Goal: Task Accomplishment & Management: Use online tool/utility

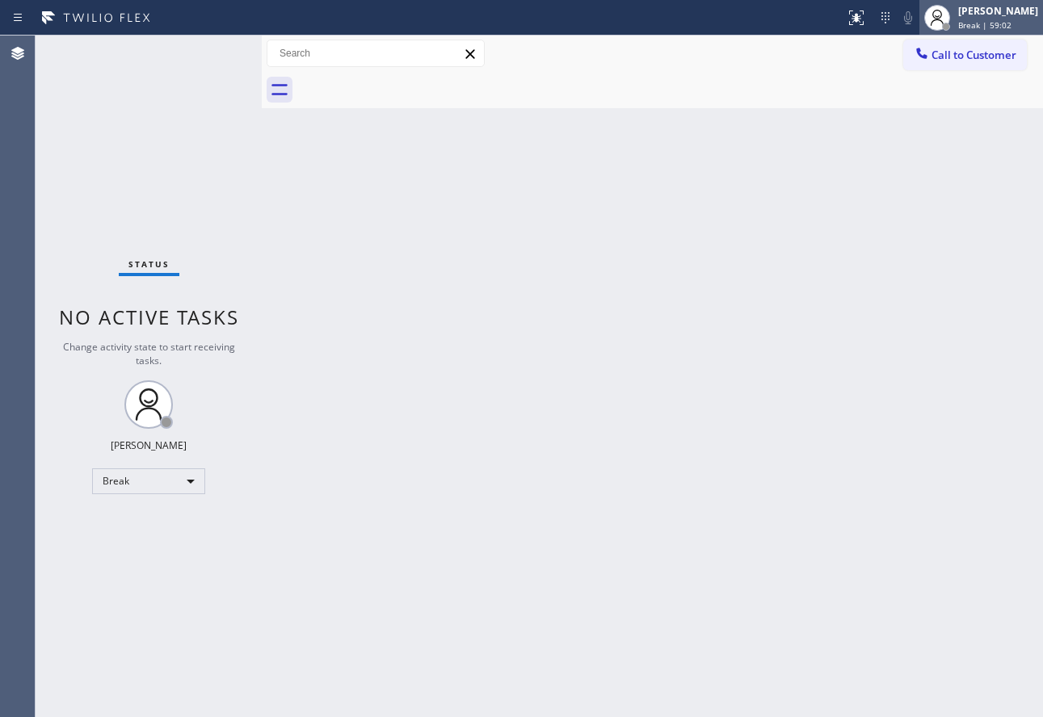
click at [1011, 21] on span "Break | 59:02" at bounding box center [984, 24] width 53 height 11
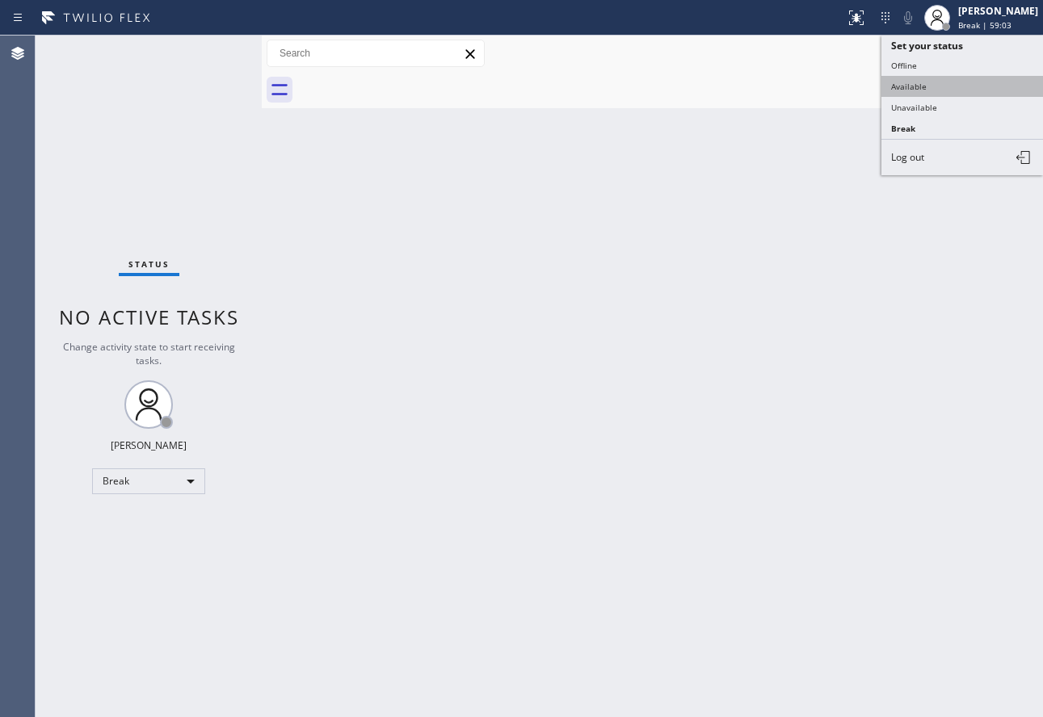
click at [926, 82] on button "Available" at bounding box center [962, 86] width 162 height 21
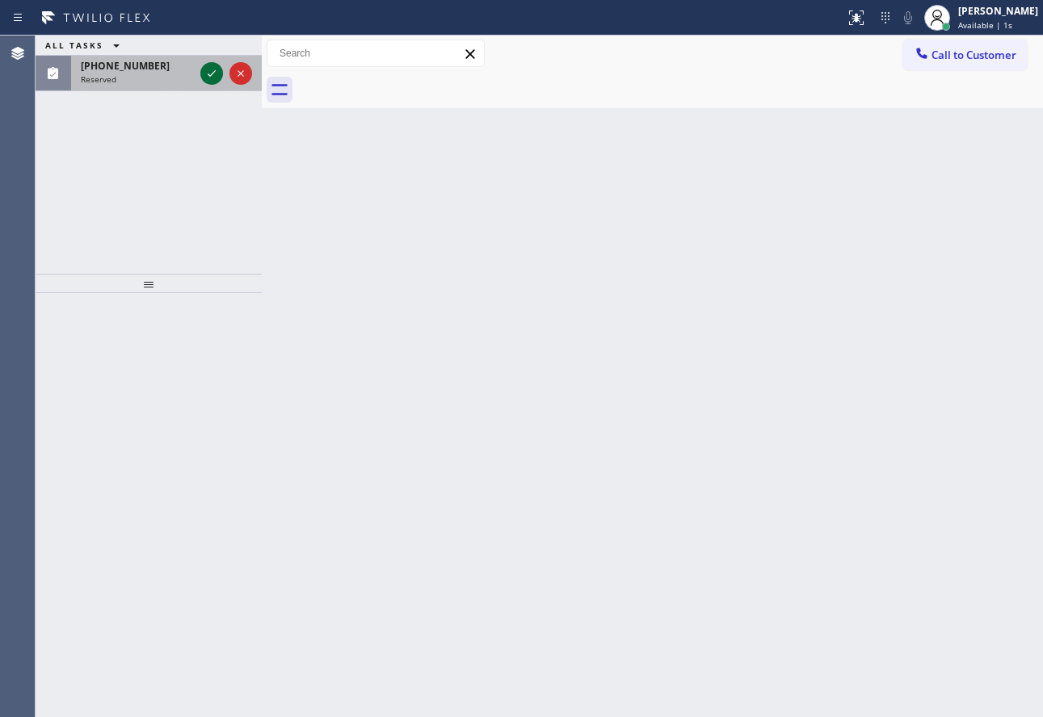
click at [211, 82] on icon at bounding box center [211, 73] width 19 height 19
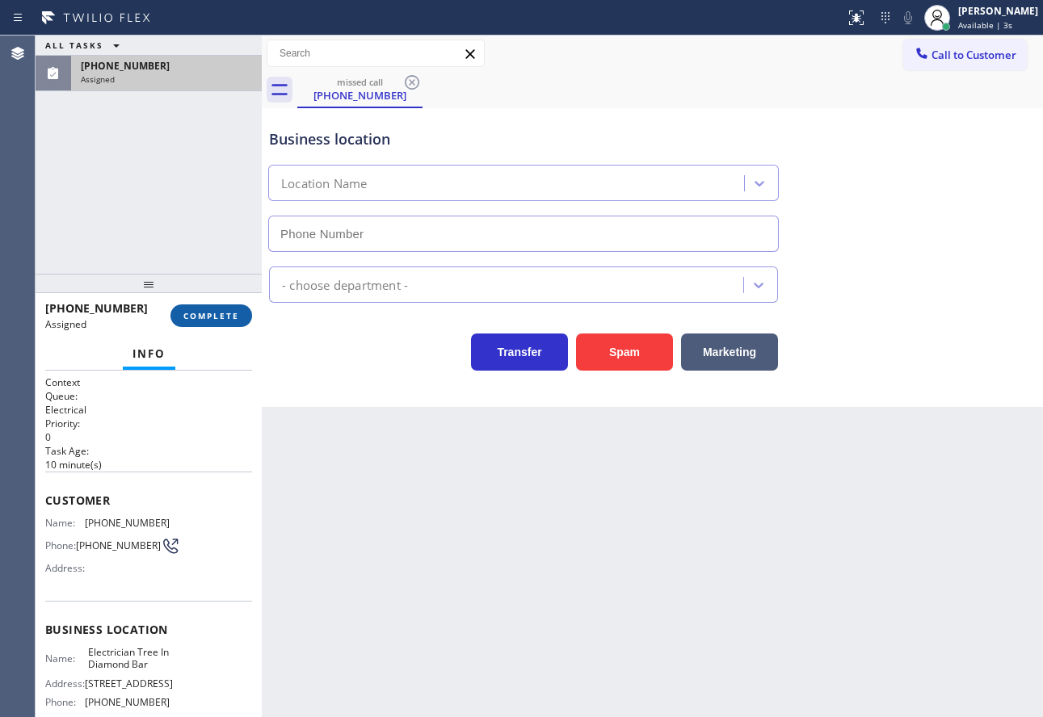
click at [219, 313] on span "COMPLETE" at bounding box center [211, 315] width 56 height 11
type input "[PHONE_NUMBER]"
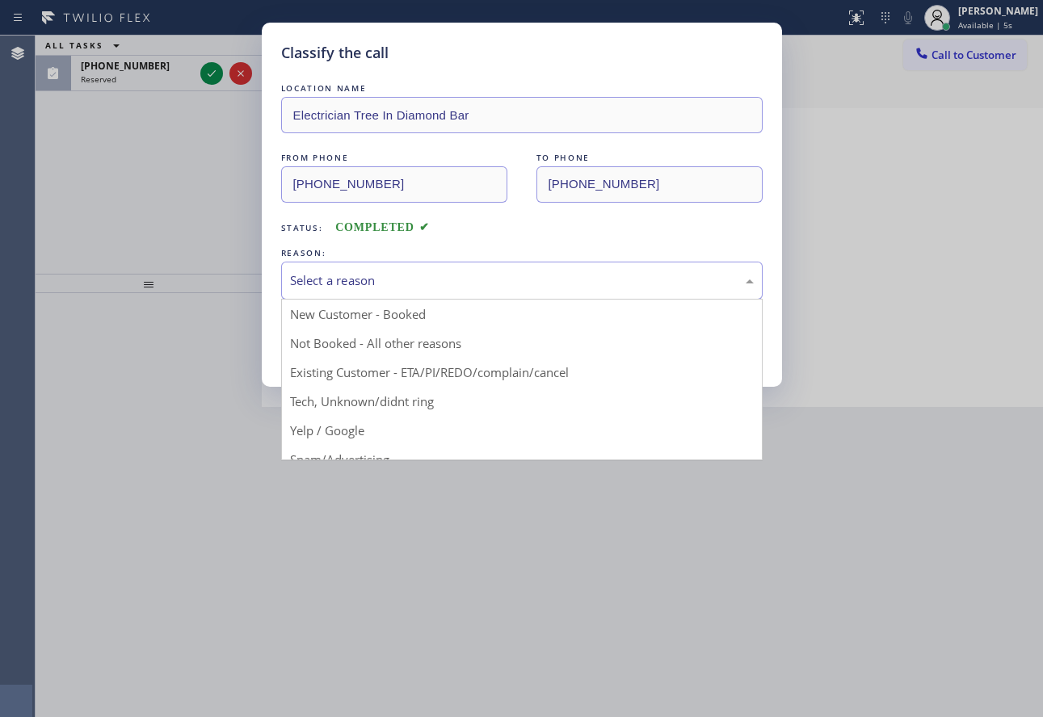
click at [371, 279] on div "Select a reason" at bounding box center [522, 280] width 464 height 19
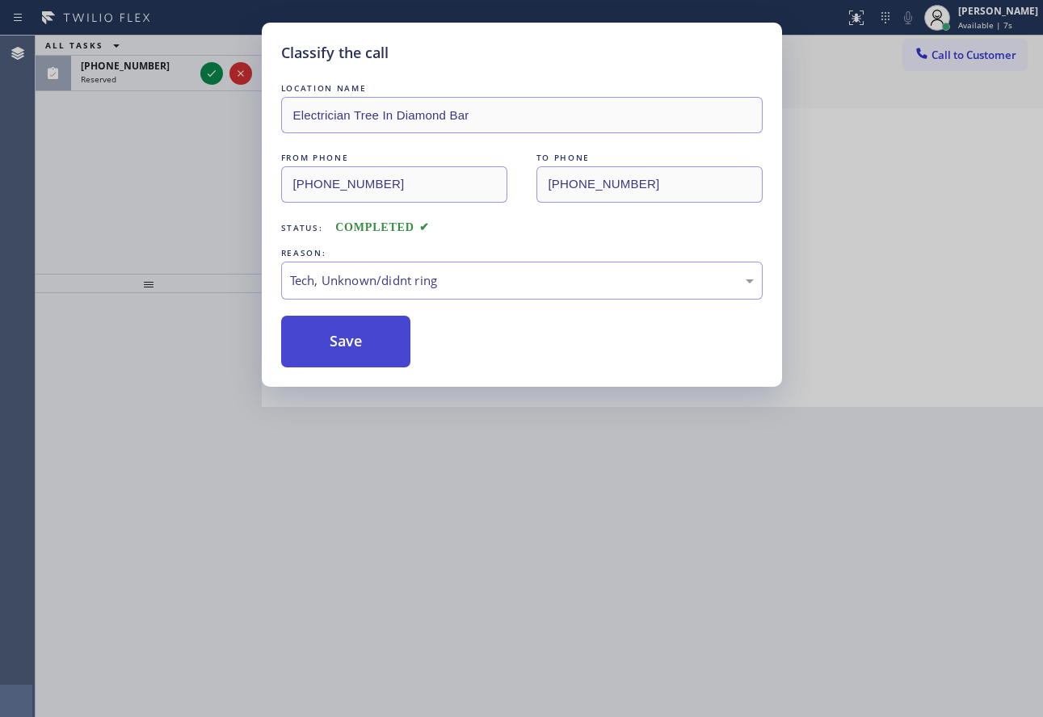
click at [338, 355] on button "Save" at bounding box center [346, 342] width 130 height 52
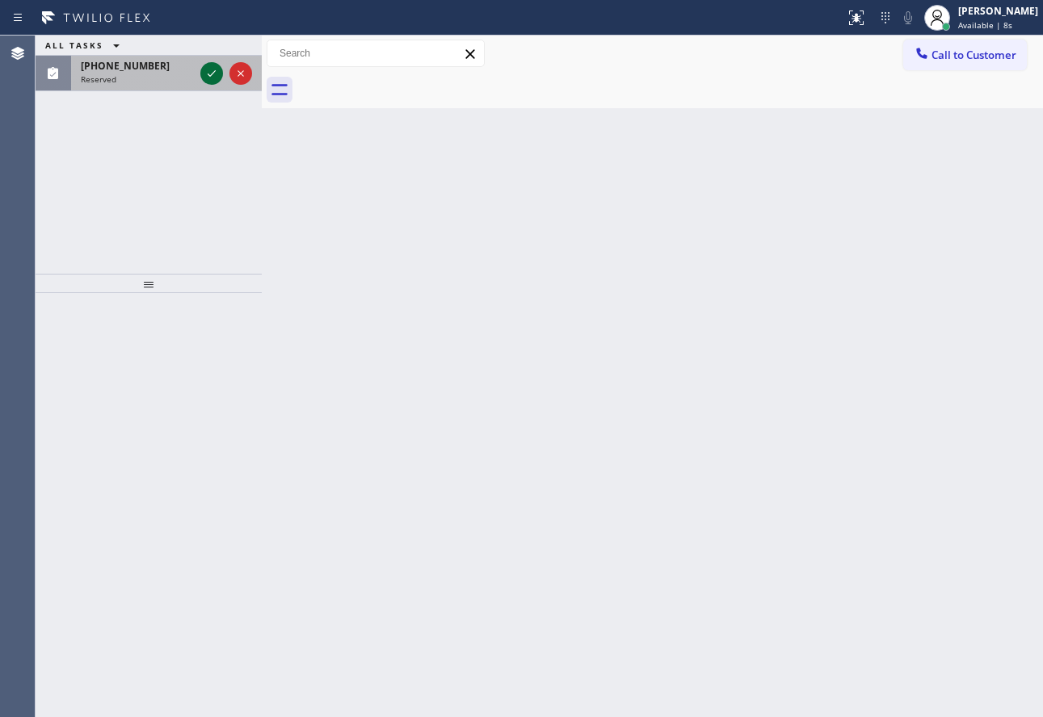
click at [216, 76] on icon at bounding box center [211, 73] width 19 height 19
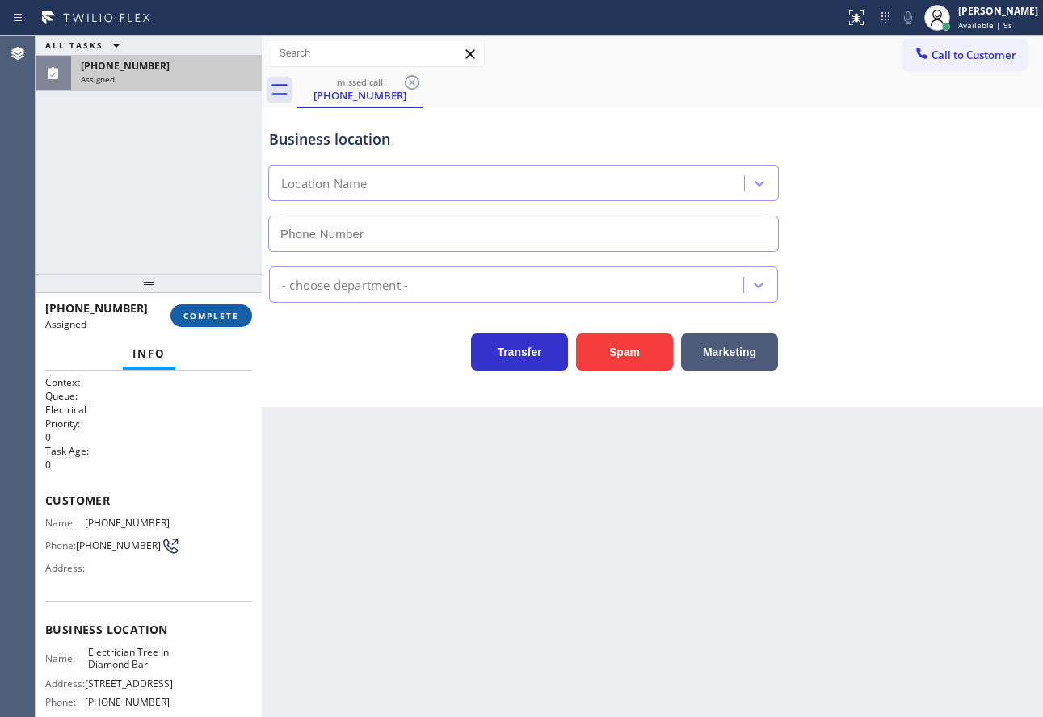
type input "[PHONE_NUMBER]"
click at [213, 311] on span "COMPLETE" at bounding box center [211, 315] width 56 height 11
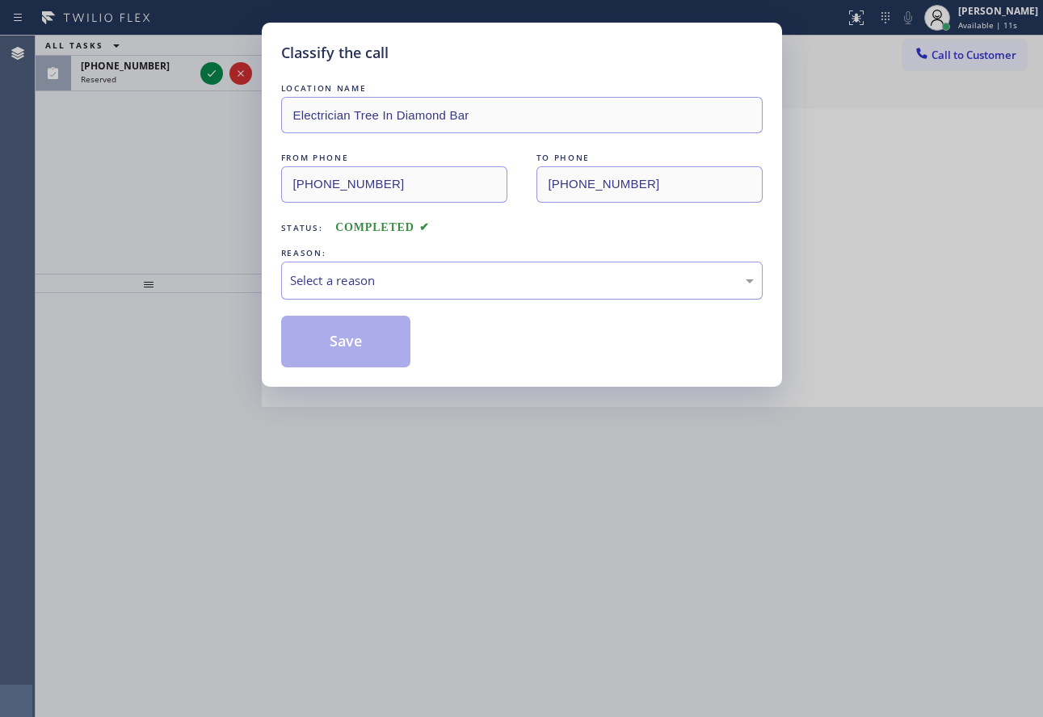
click at [393, 276] on div "Select a reason" at bounding box center [522, 280] width 464 height 19
click at [346, 340] on button "Save" at bounding box center [346, 342] width 130 height 52
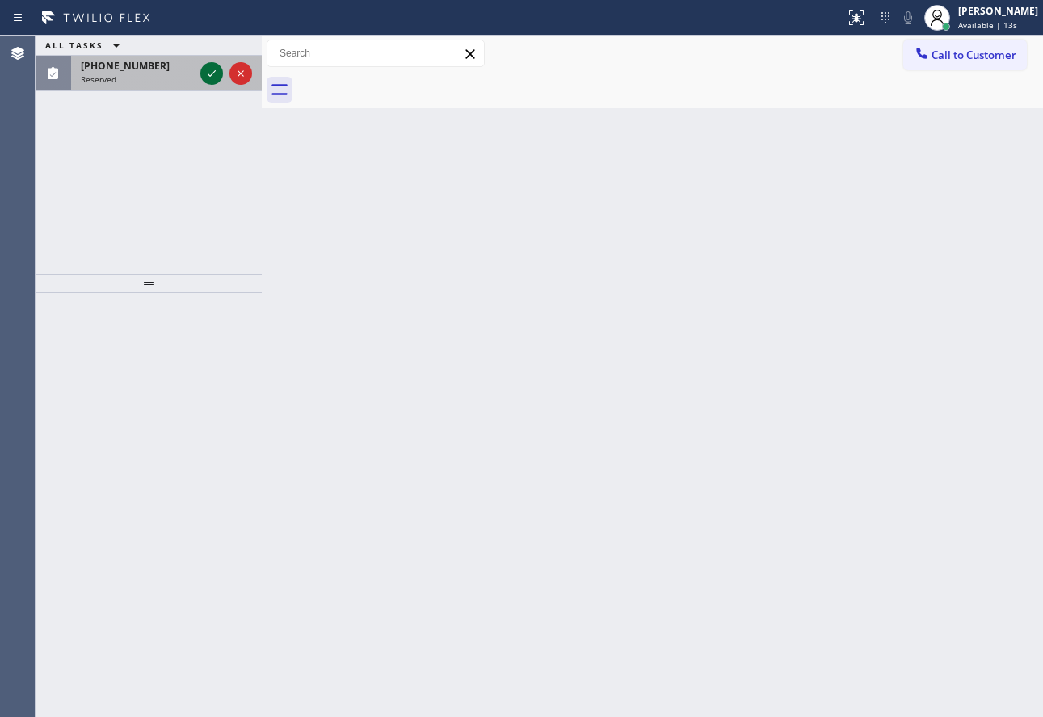
click at [210, 72] on icon at bounding box center [211, 73] width 19 height 19
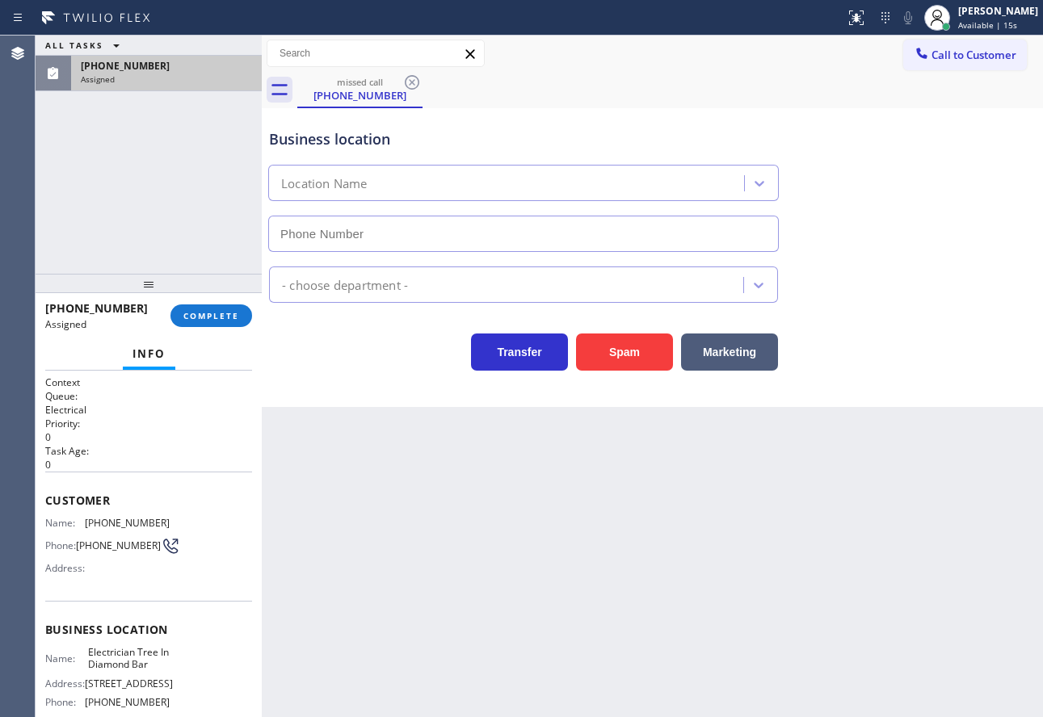
type input "[PHONE_NUMBER]"
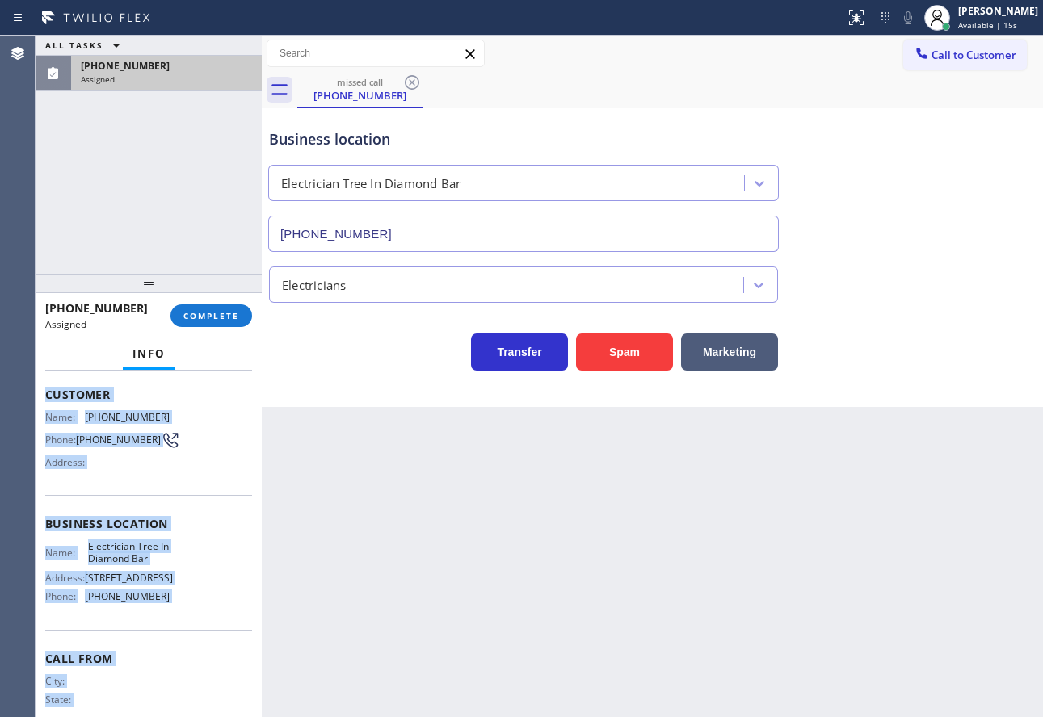
scroll to position [164, 0]
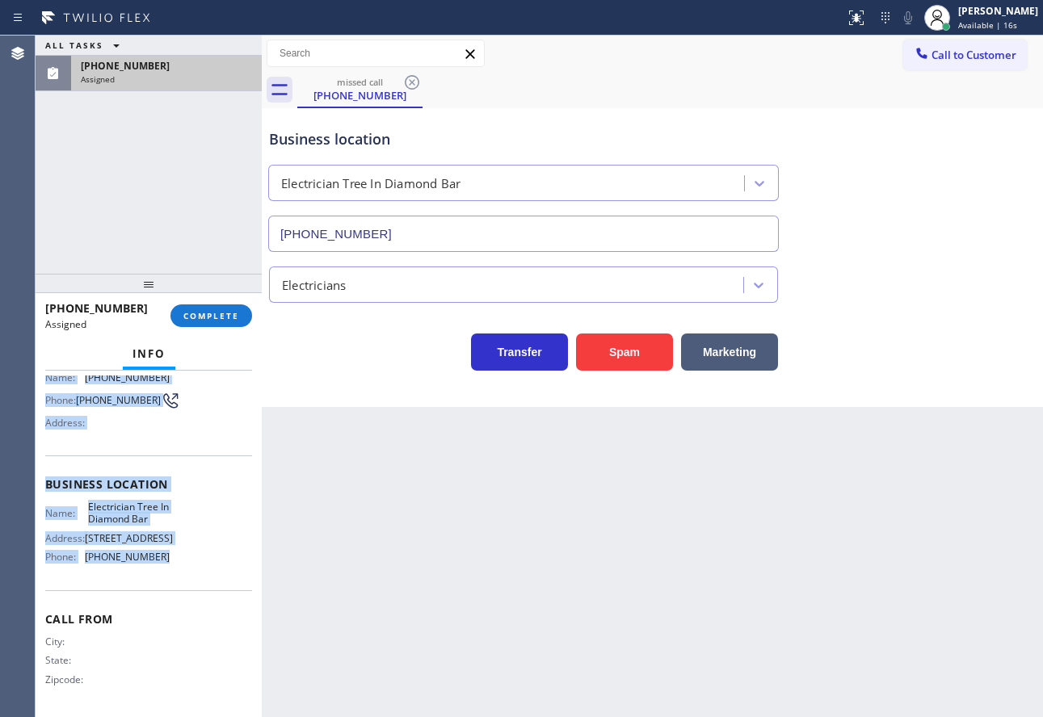
drag, startPoint x: 43, startPoint y: 503, endPoint x: 156, endPoint y: 567, distance: 129.8
click at [156, 567] on div "Context Queue: Electrical Priority: 0 Task Age: [DEMOGRAPHIC_DATA] minute(s) Cu…" at bounding box center [149, 544] width 226 height 346
copy div "Customer Name: [PHONE_NUMBER] Phone: [PHONE_NUMBER] Address: Business location …"
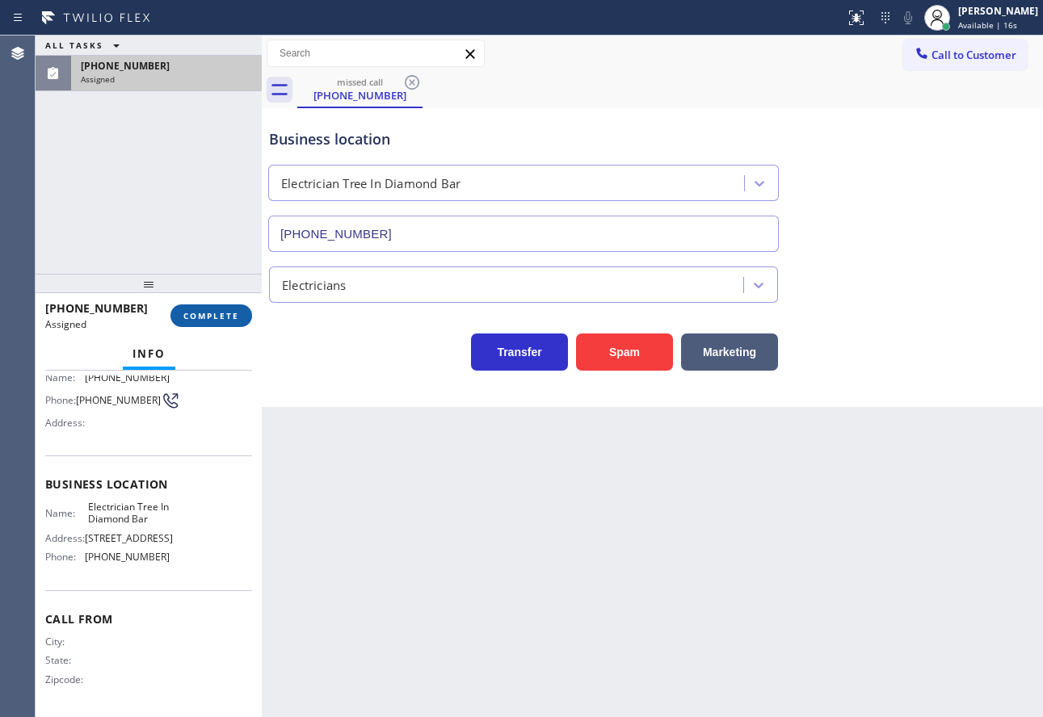
drag, startPoint x: 225, startPoint y: 334, endPoint x: 224, endPoint y: 318, distance: 15.4
click at [225, 331] on div "[PHONE_NUMBER] Assigned COMPLETE" at bounding box center [148, 316] width 207 height 42
click at [224, 313] on span "COMPLETE" at bounding box center [211, 315] width 56 height 11
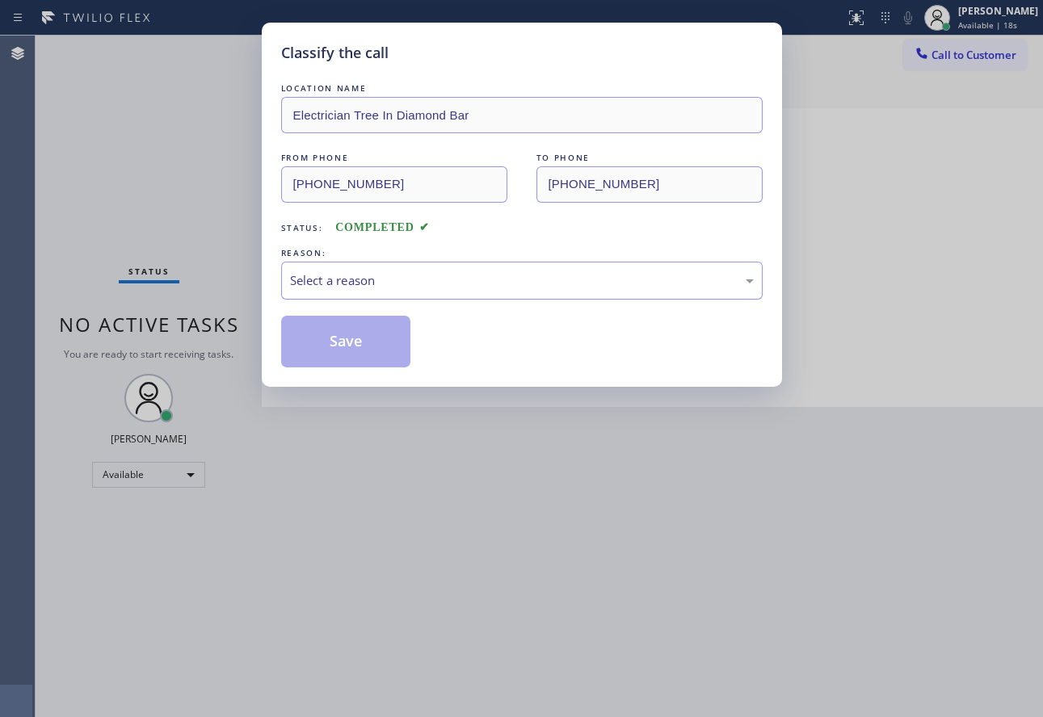
click at [382, 266] on div "Select a reason" at bounding box center [521, 281] width 481 height 38
click at [354, 347] on button "Save" at bounding box center [346, 342] width 130 height 52
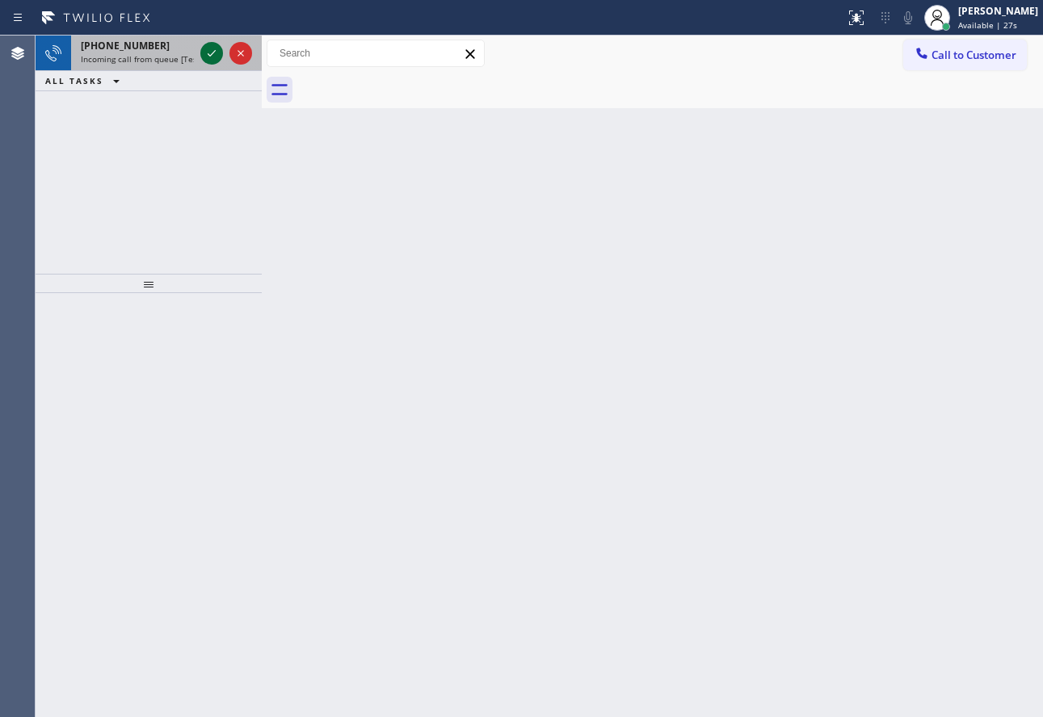
click at [209, 58] on icon at bounding box center [211, 53] width 19 height 19
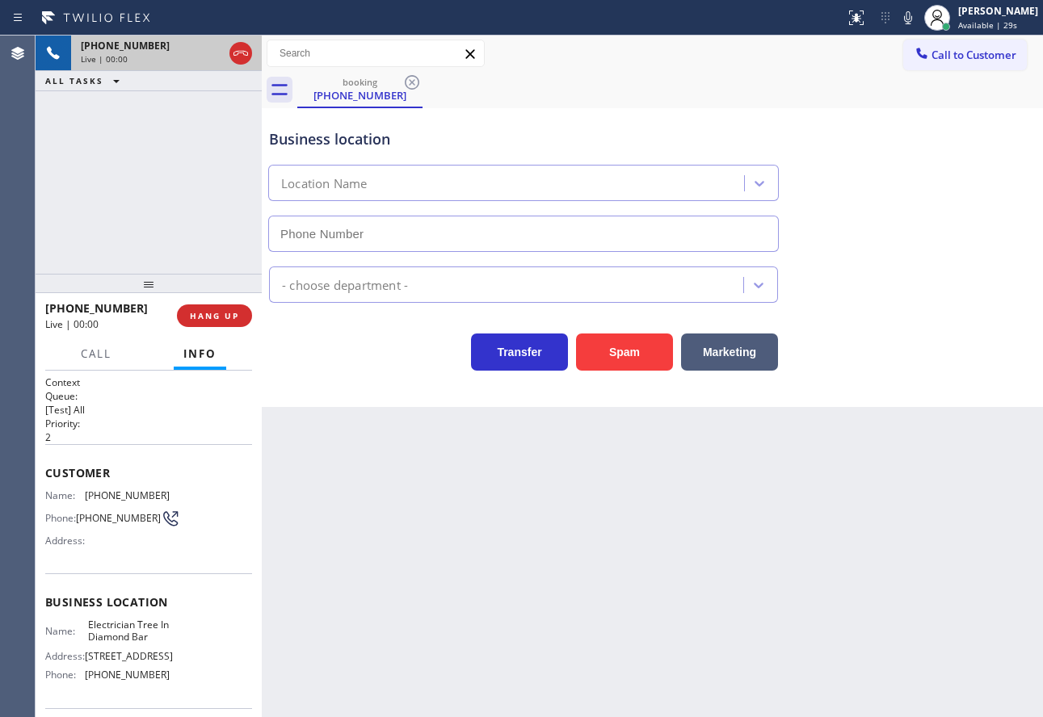
type input "[PHONE_NUMBER]"
click at [979, 217] on div "Business location Electrician Tree In [GEOGRAPHIC_DATA] [PHONE_NUMBER]" at bounding box center [652, 179] width 773 height 146
click at [237, 314] on span "HANG UP" at bounding box center [214, 315] width 49 height 11
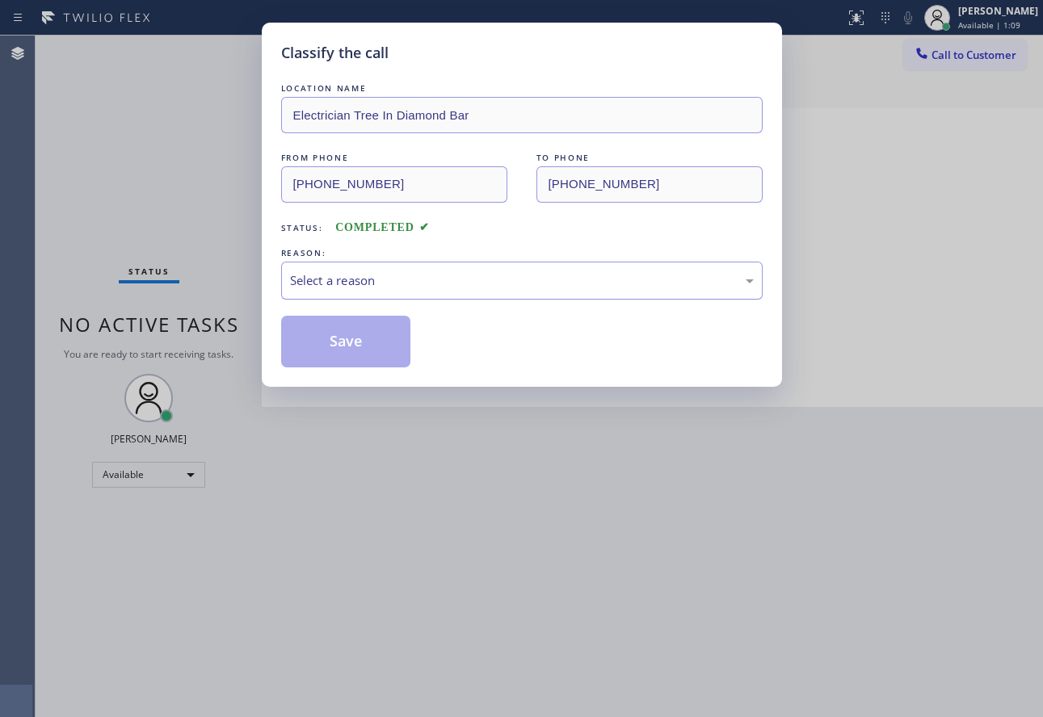
drag, startPoint x: 338, startPoint y: 278, endPoint x: 344, endPoint y: 286, distance: 9.9
click at [339, 278] on div "Select a reason" at bounding box center [522, 280] width 464 height 19
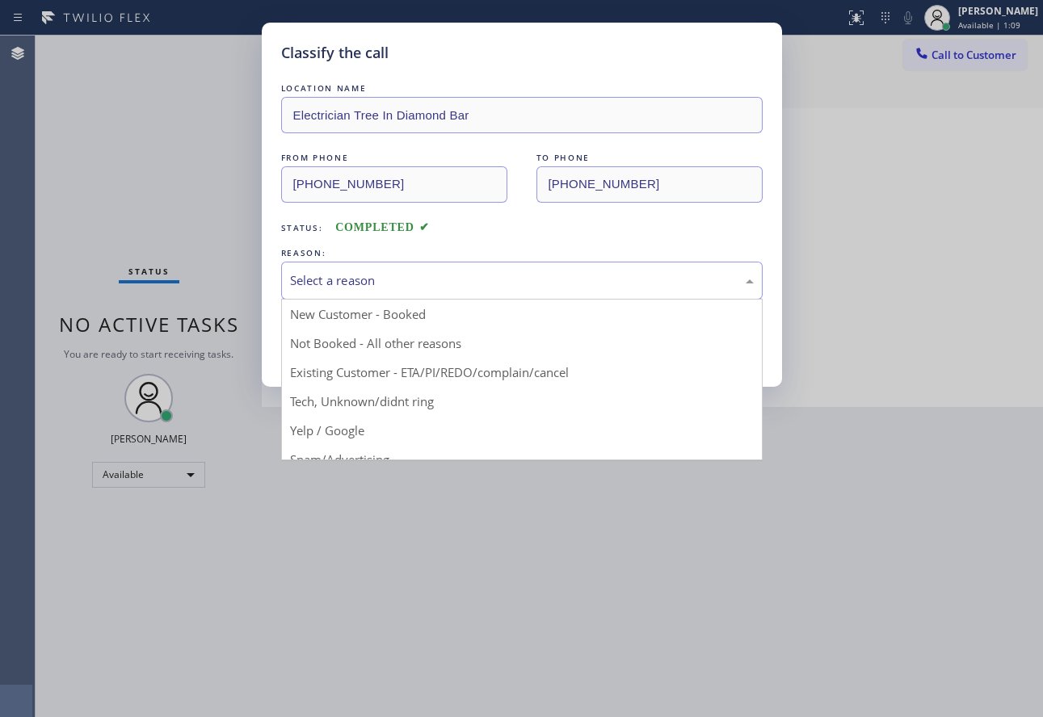
drag, startPoint x: 359, startPoint y: 405, endPoint x: 357, endPoint y: 395, distance: 10.0
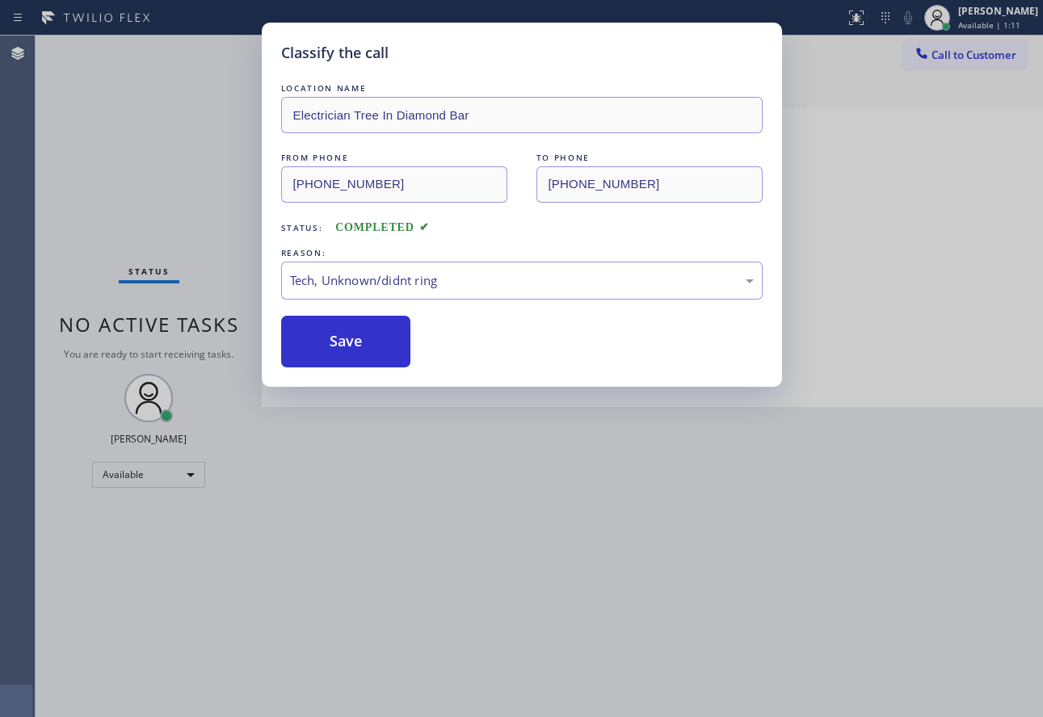
click at [359, 368] on div "Classify the call LOCATION NAME Electrician Tree In Diamond Bar FROM PHONE [PHO…" at bounding box center [522, 205] width 520 height 364
click at [303, 344] on button "Save" at bounding box center [346, 342] width 130 height 52
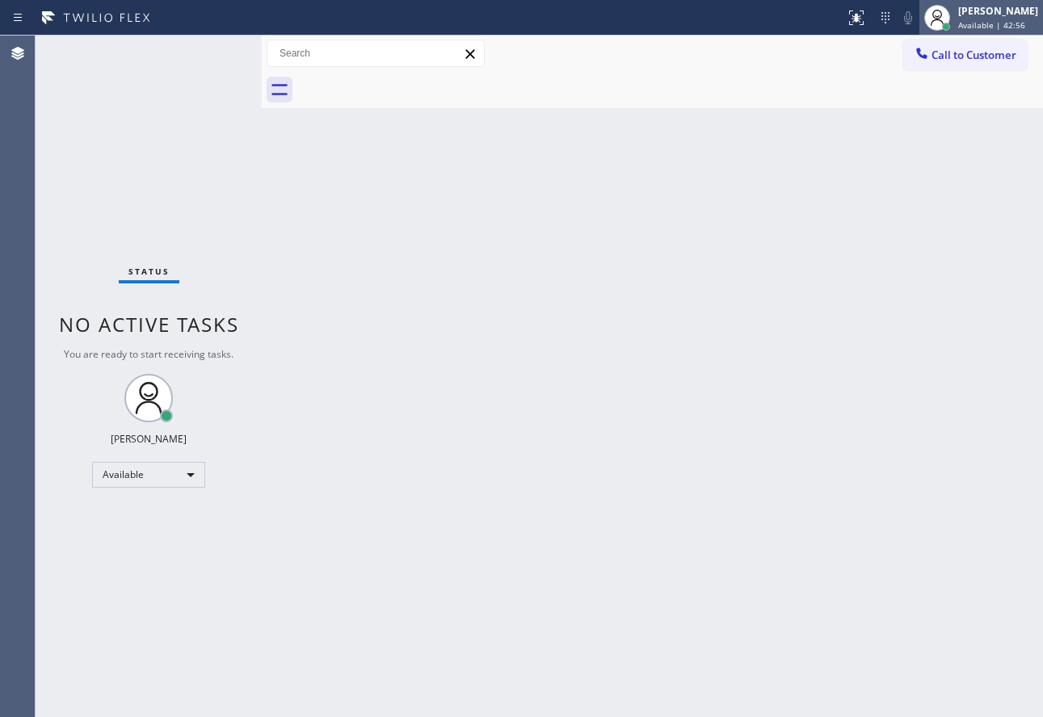
click at [979, 17] on div "[PERSON_NAME]" at bounding box center [998, 11] width 80 height 14
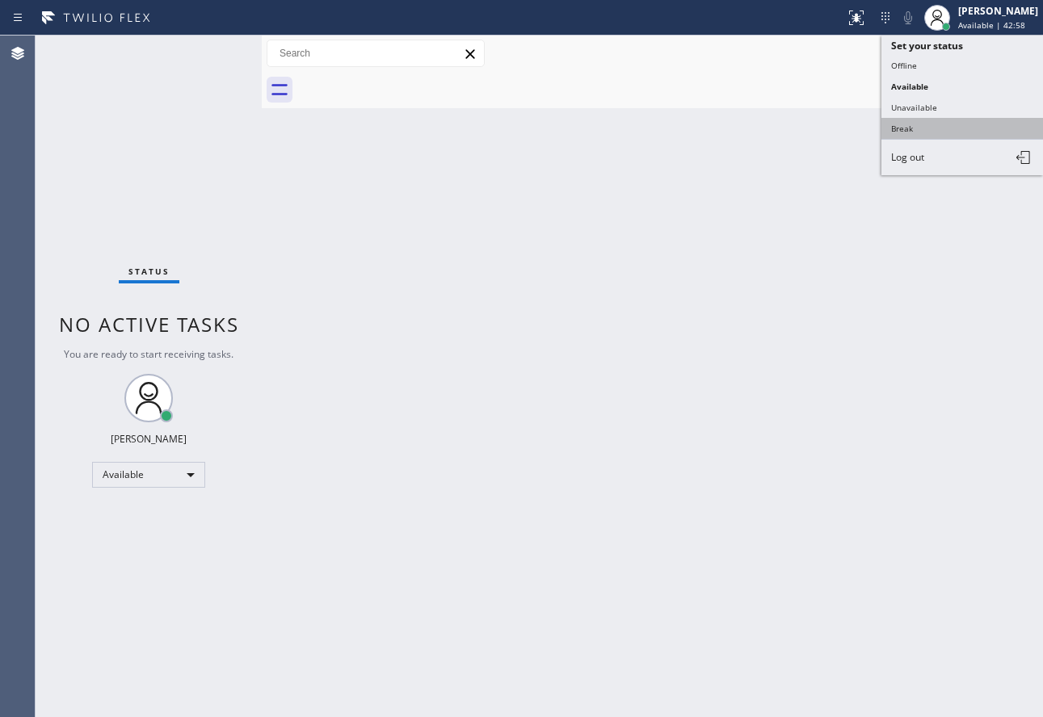
click at [908, 131] on button "Break" at bounding box center [962, 128] width 162 height 21
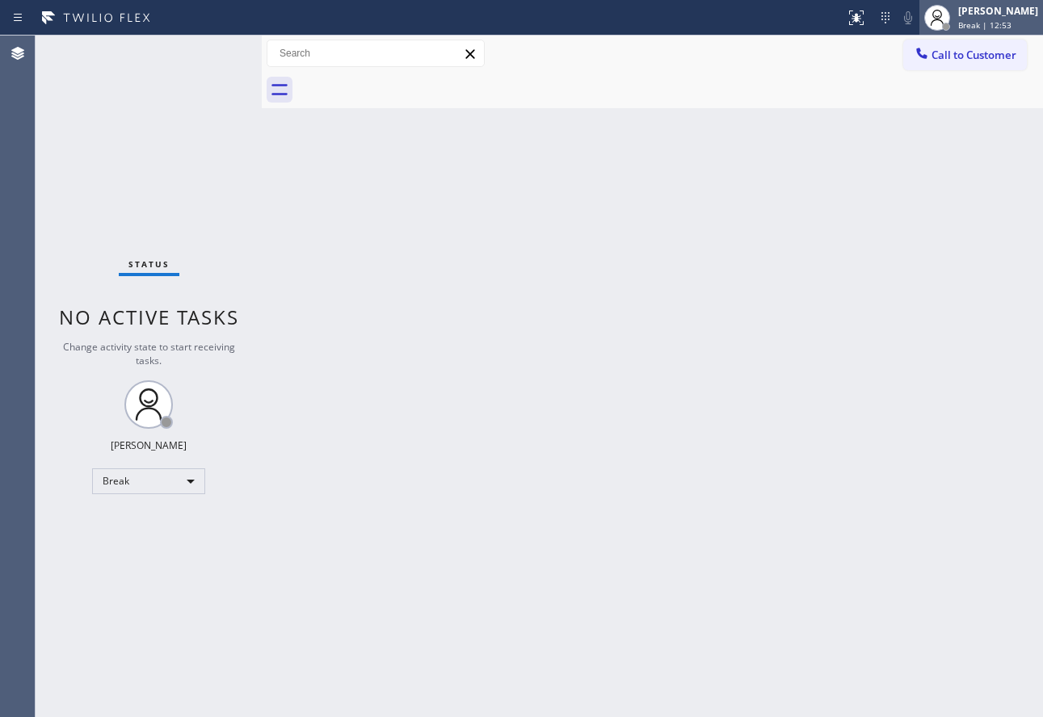
click at [998, 21] on span "Break | 12:53" at bounding box center [984, 24] width 53 height 11
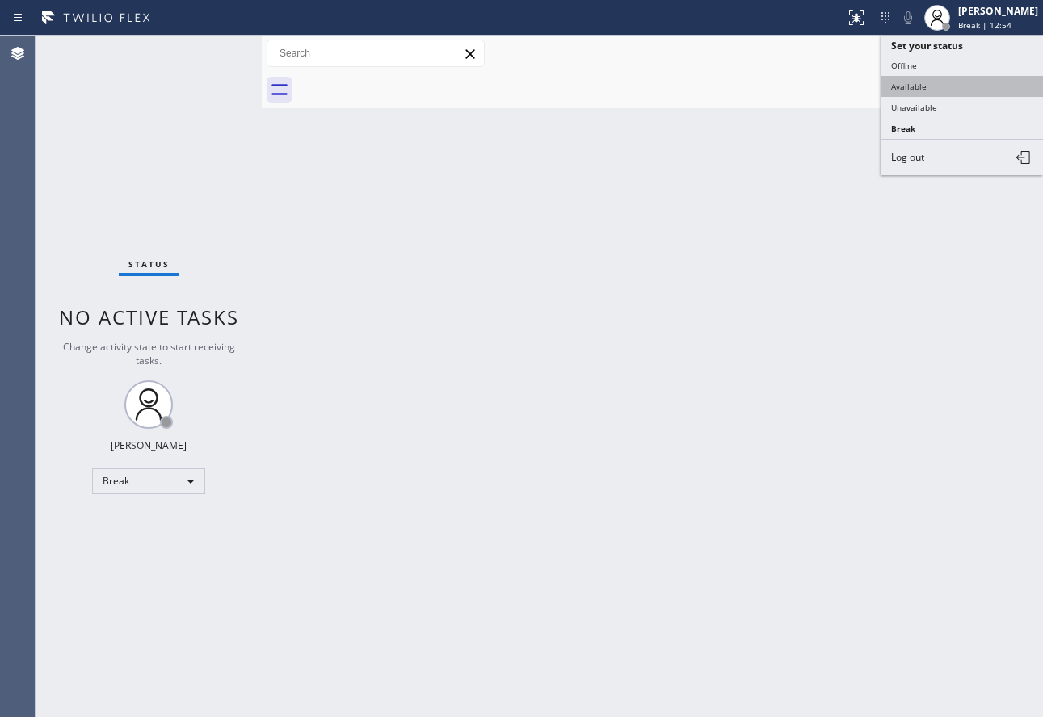
click at [926, 92] on button "Available" at bounding box center [962, 86] width 162 height 21
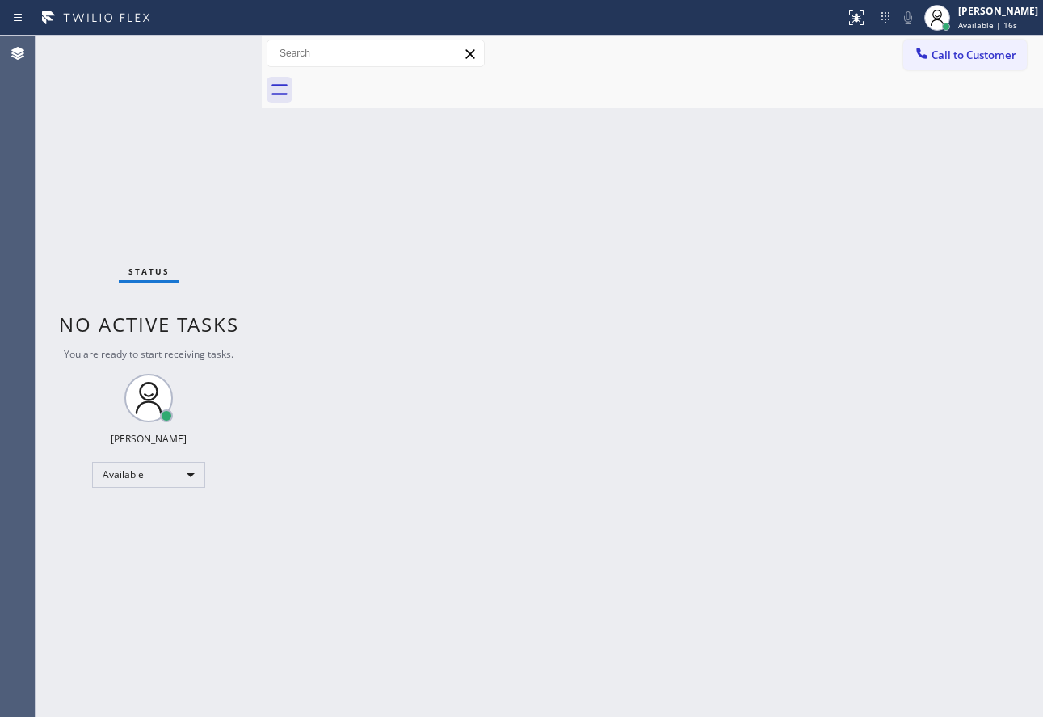
click at [375, 608] on div "Back to Dashboard Change Sender ID Customers Technicians Select a contact Outbo…" at bounding box center [652, 377] width 781 height 682
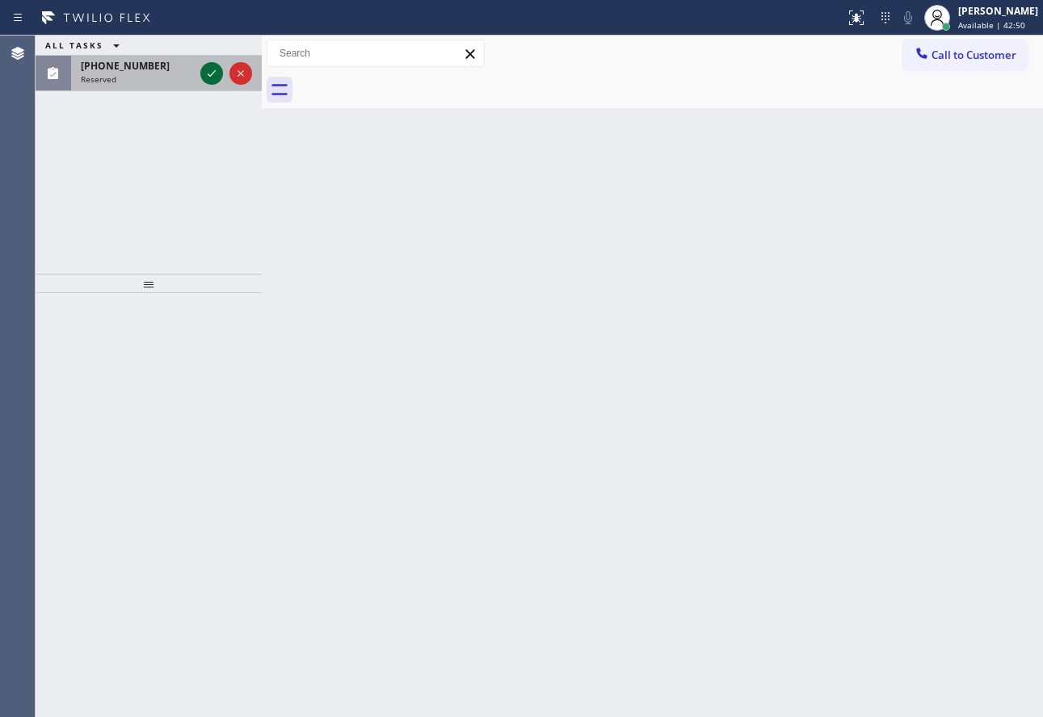
click at [212, 77] on icon at bounding box center [211, 73] width 19 height 19
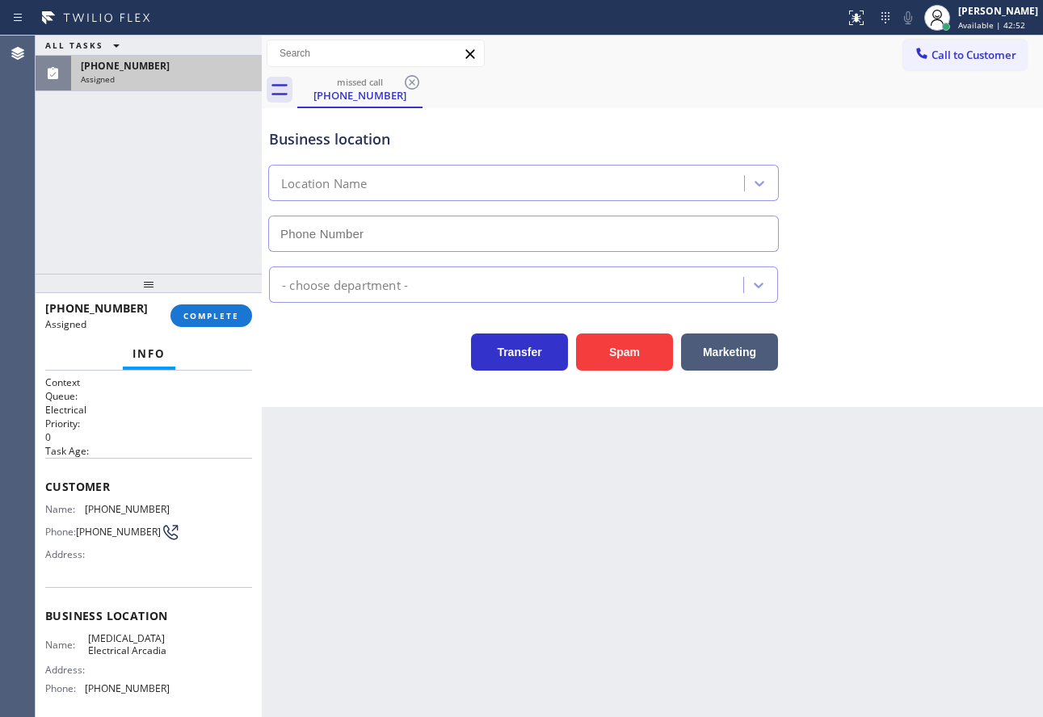
type input "[PHONE_NUMBER]"
click at [233, 317] on span "COMPLETE" at bounding box center [211, 315] width 56 height 11
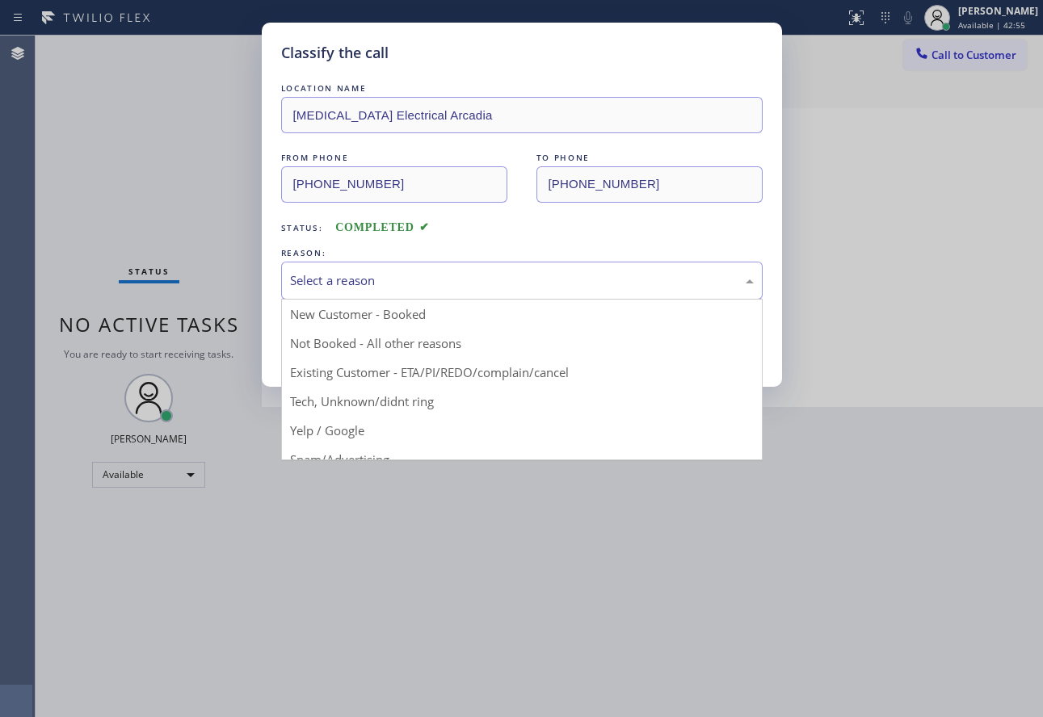
click at [398, 266] on div "Select a reason" at bounding box center [521, 281] width 481 height 38
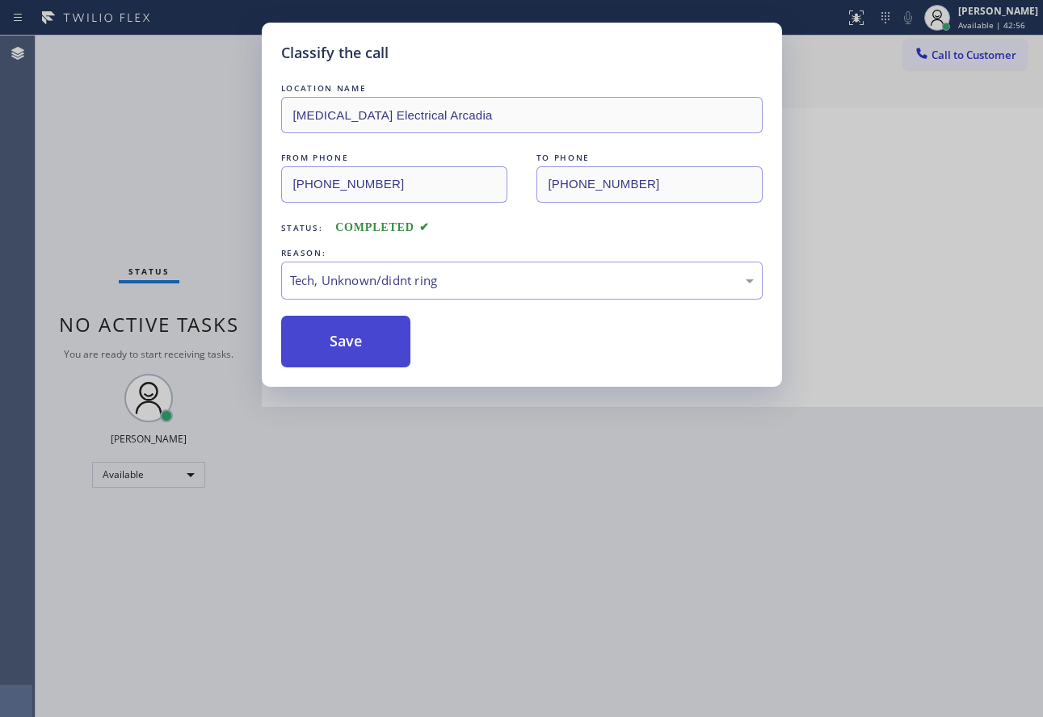
click at [371, 352] on button "Save" at bounding box center [346, 342] width 130 height 52
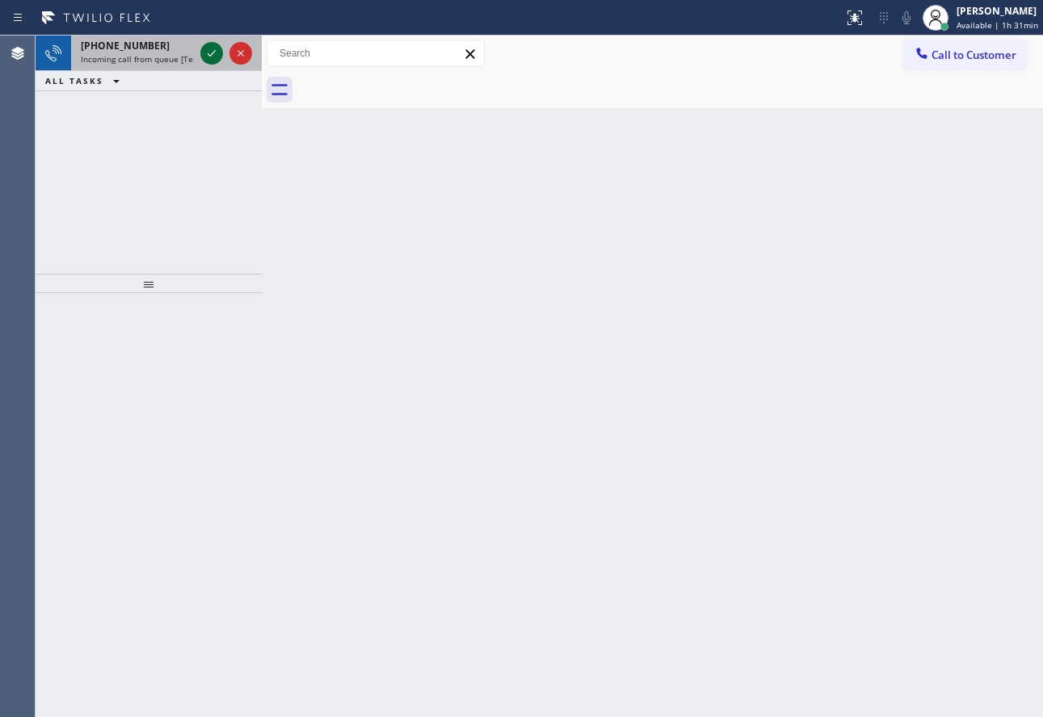
click at [218, 51] on icon at bounding box center [211, 53] width 19 height 19
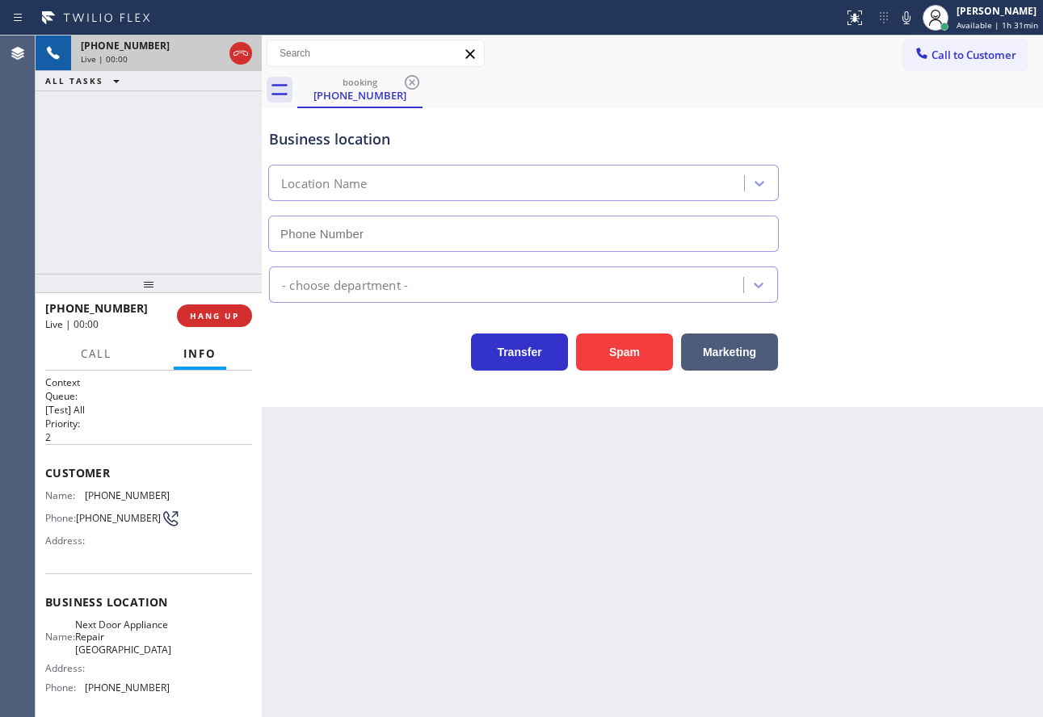
type input "[PHONE_NUMBER]"
click at [611, 131] on div "Business location" at bounding box center [523, 139] width 509 height 22
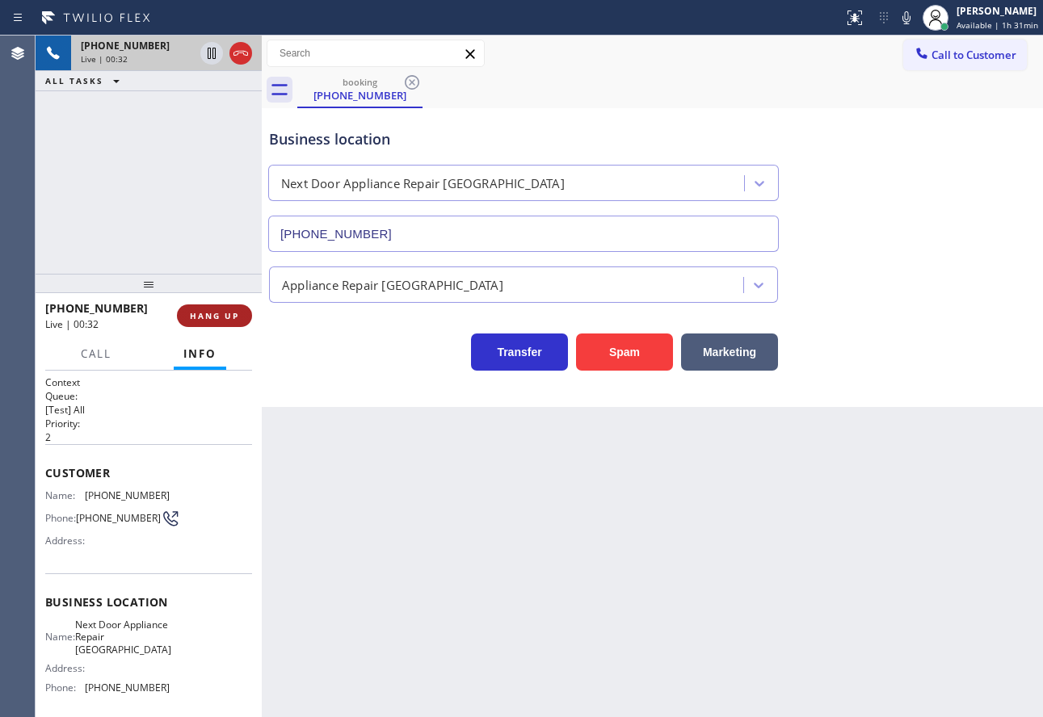
click at [212, 317] on span "HANG UP" at bounding box center [214, 315] width 49 height 11
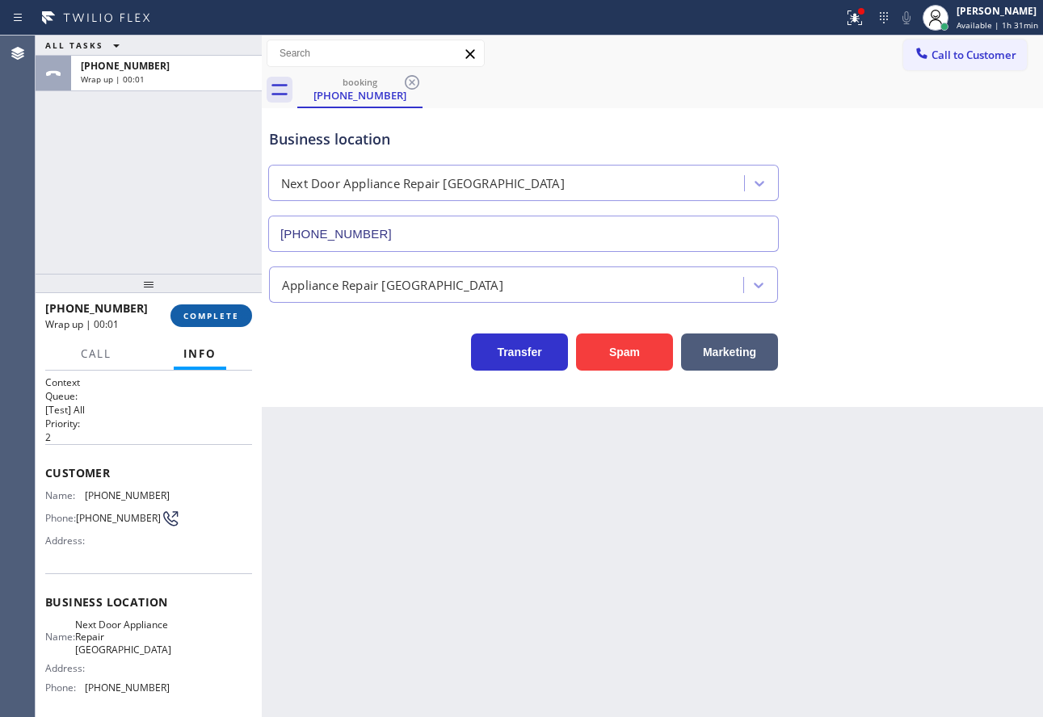
click at [212, 317] on span "COMPLETE" at bounding box center [211, 315] width 56 height 11
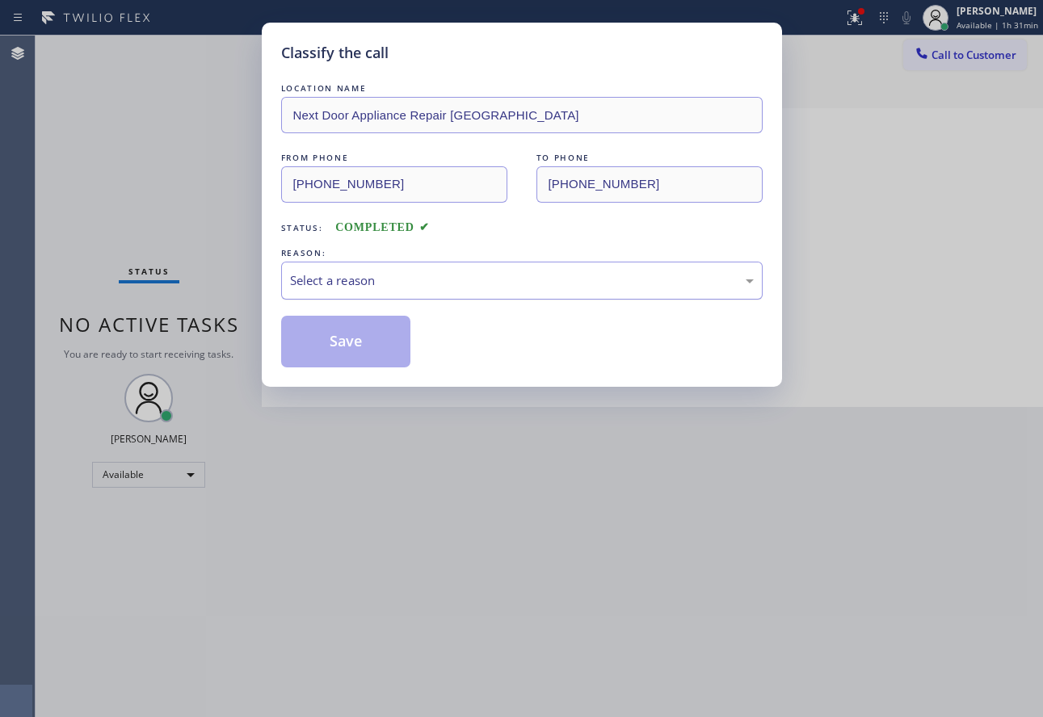
click at [390, 266] on div "Select a reason" at bounding box center [521, 281] width 481 height 38
click at [361, 354] on button "Save" at bounding box center [346, 342] width 130 height 52
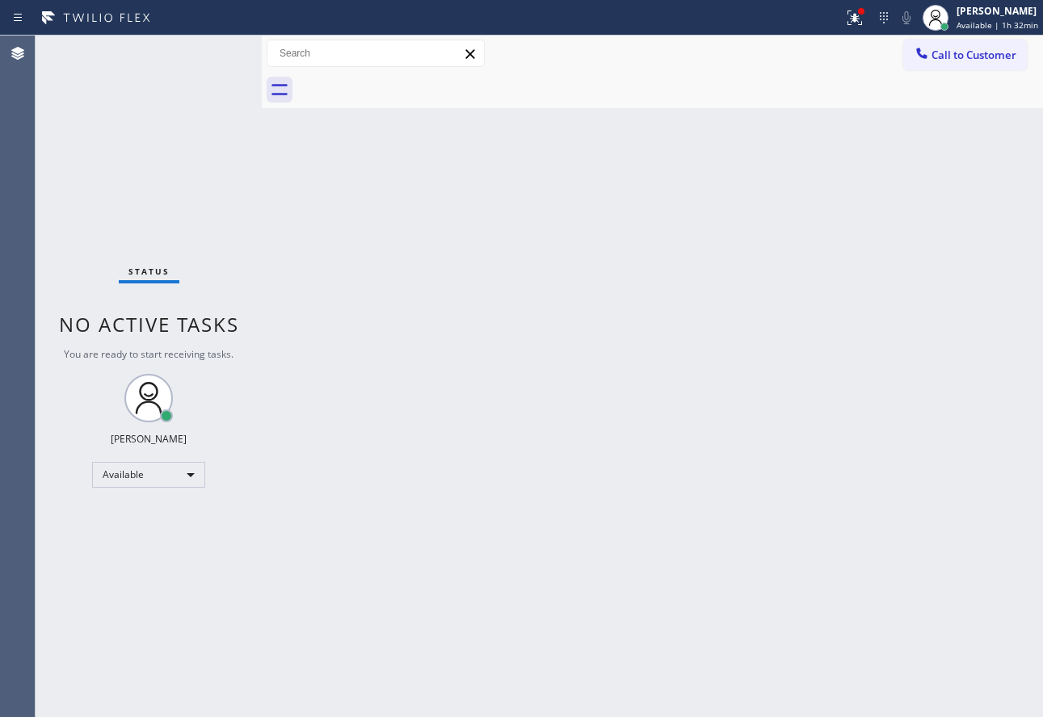
click at [701, 497] on div "Back to Dashboard Change Sender ID Customers Technicians Select a contact Outbo…" at bounding box center [652, 377] width 781 height 682
click at [978, 17] on div "[PERSON_NAME]" at bounding box center [997, 11] width 82 height 14
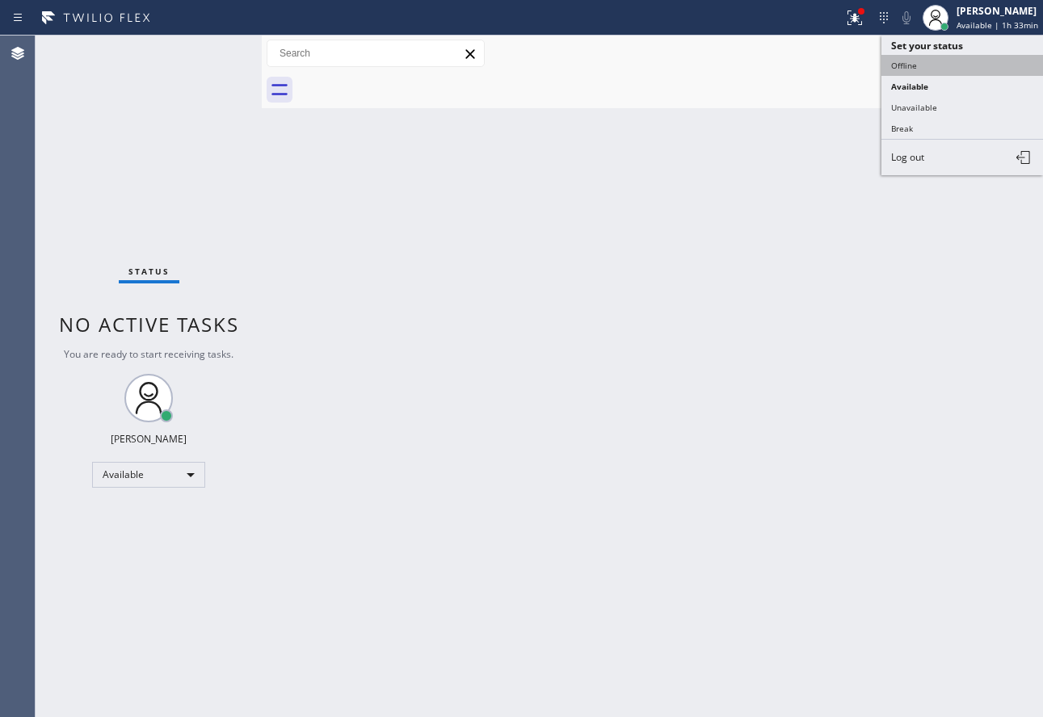
click at [923, 70] on button "Offline" at bounding box center [962, 65] width 162 height 21
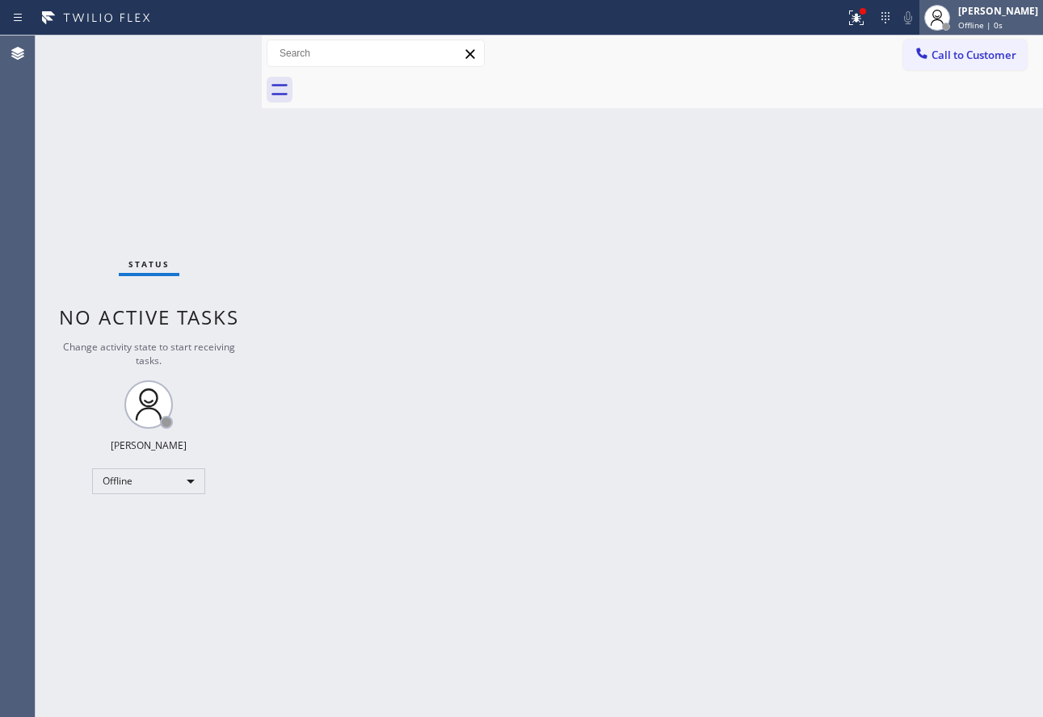
click at [951, 21] on div at bounding box center [945, 26] width 11 height 11
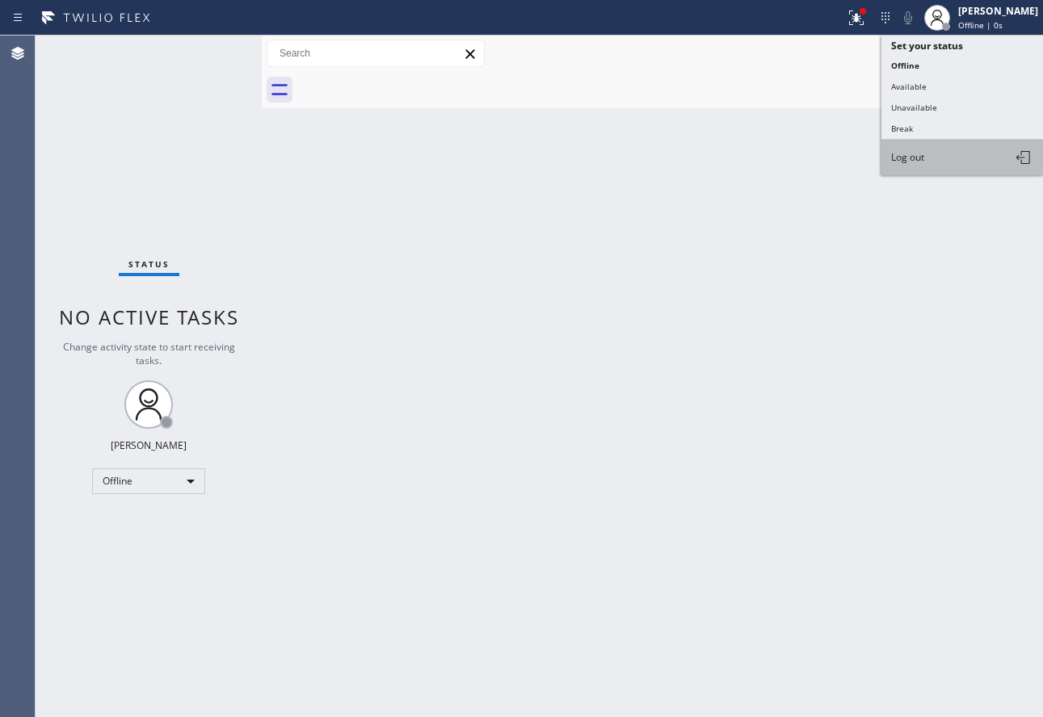
click at [925, 161] on button "Log out" at bounding box center [962, 158] width 162 height 36
